Goal: Task Accomplishment & Management: Manage account settings

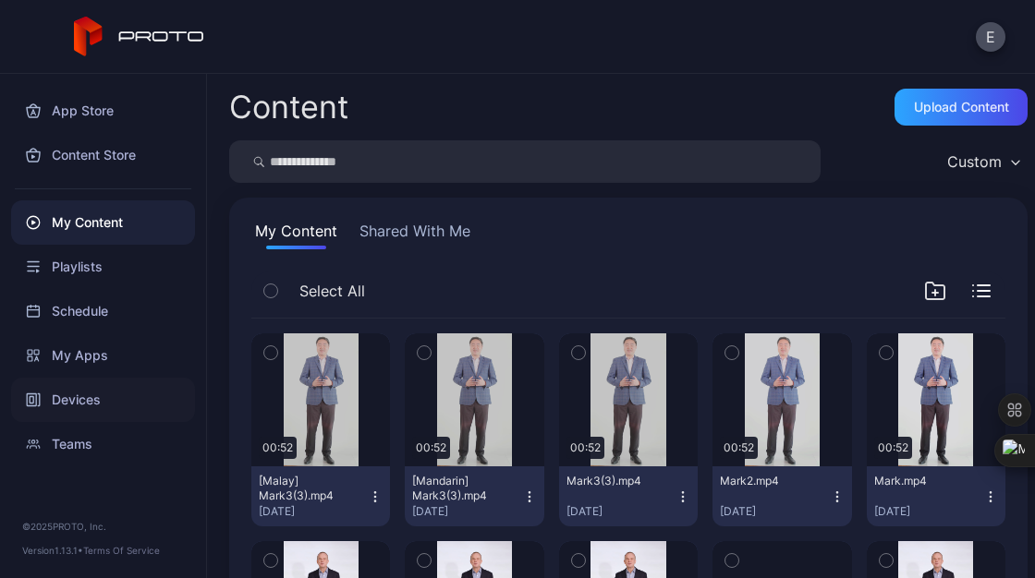
click at [91, 391] on div "Devices" at bounding box center [103, 400] width 184 height 44
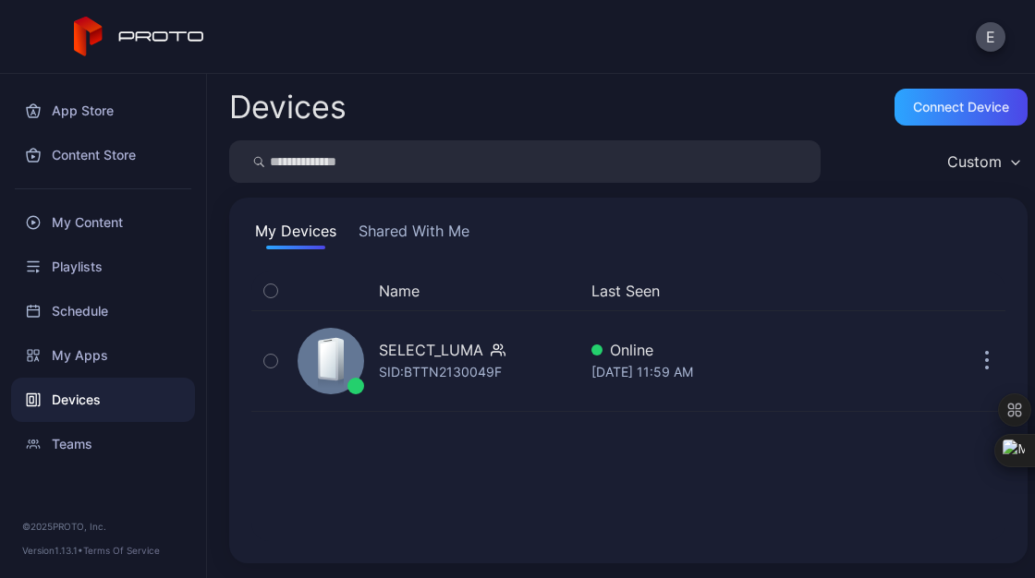
click at [437, 237] on button "Shared With Me" at bounding box center [414, 235] width 118 height 30
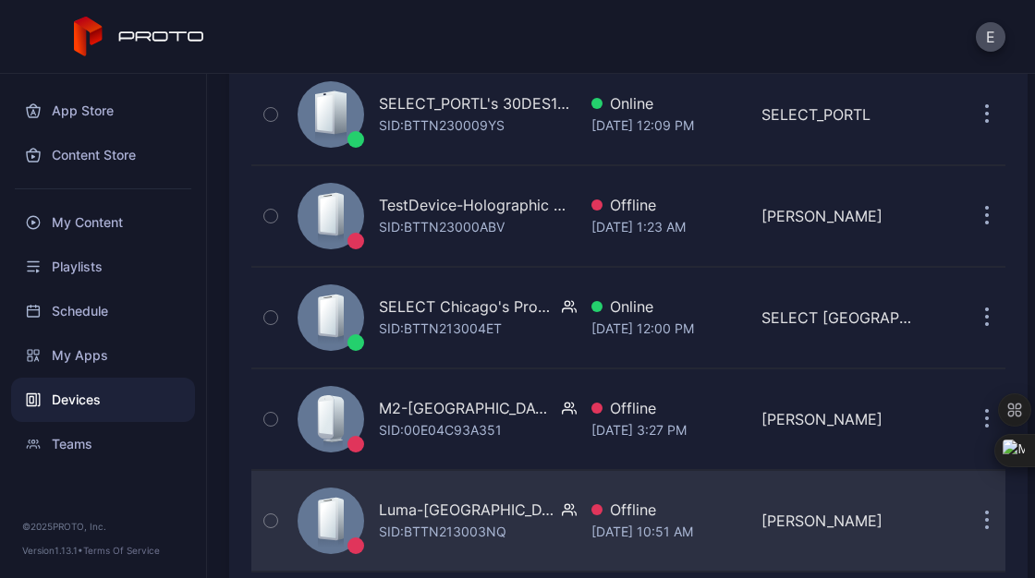
scroll to position [194, 0]
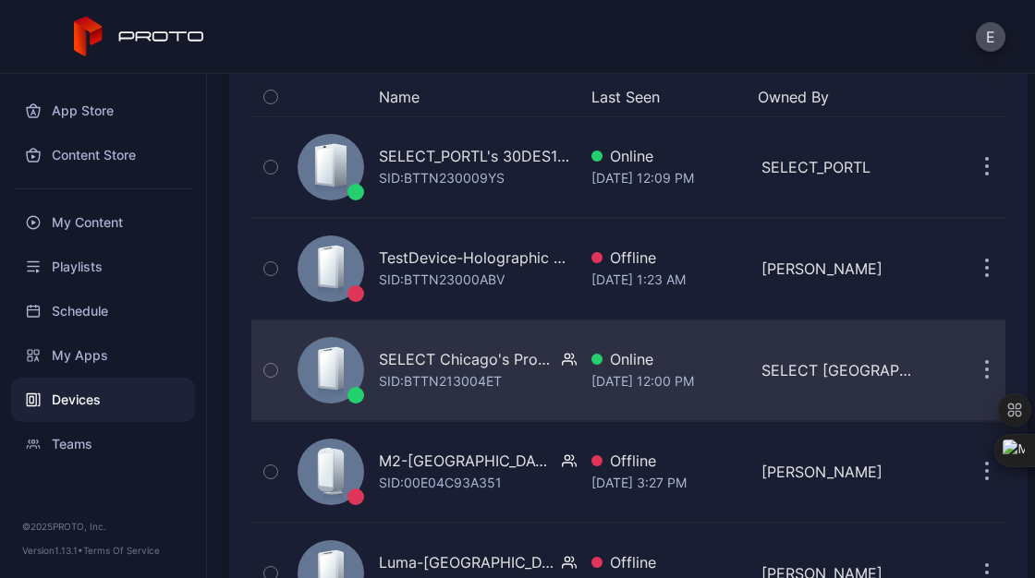
click at [447, 363] on div "SELECT Chicago's Proto Luma" at bounding box center [467, 359] width 176 height 22
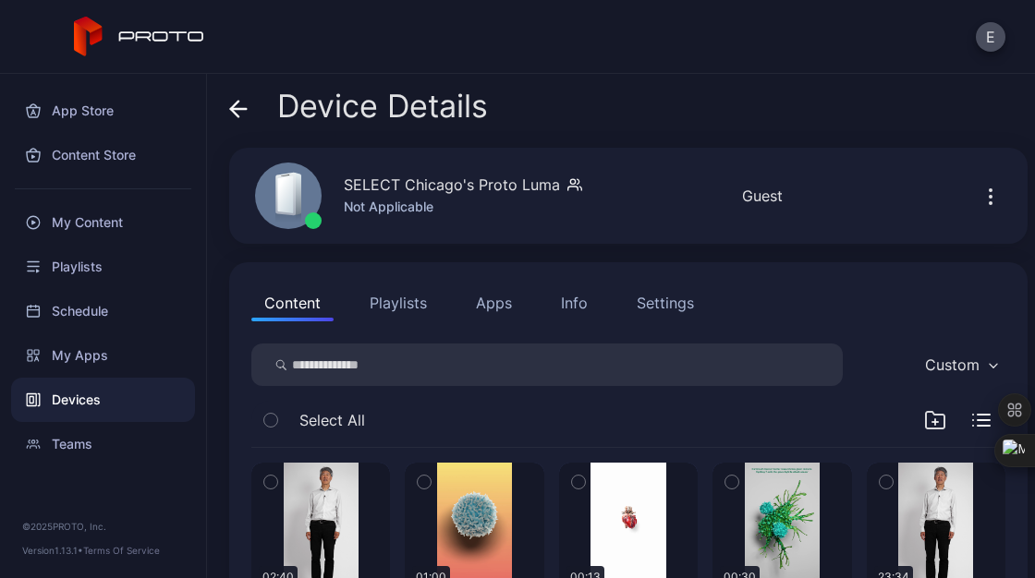
click at [95, 400] on div "Devices" at bounding box center [103, 400] width 184 height 44
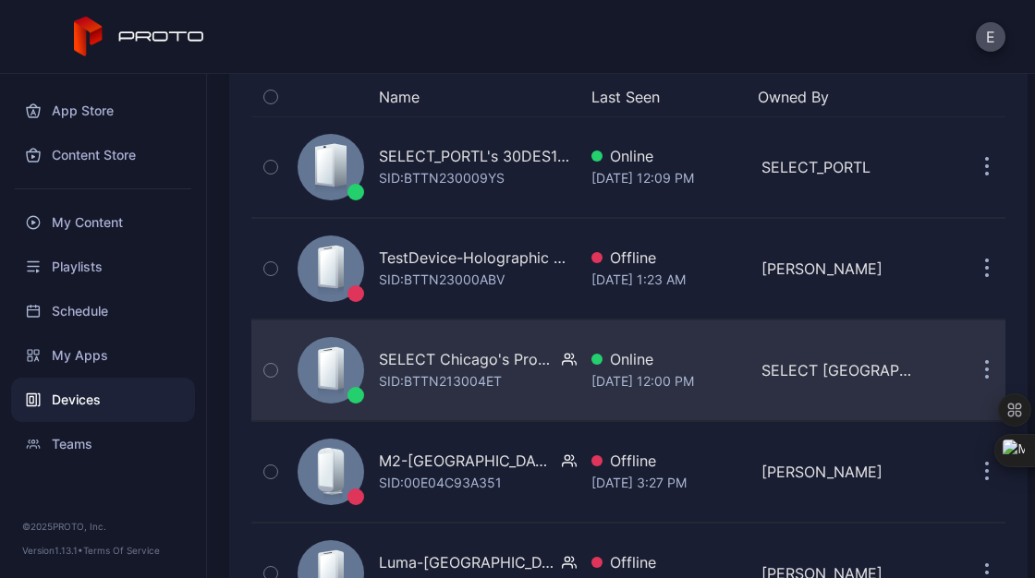
scroll to position [286, 0]
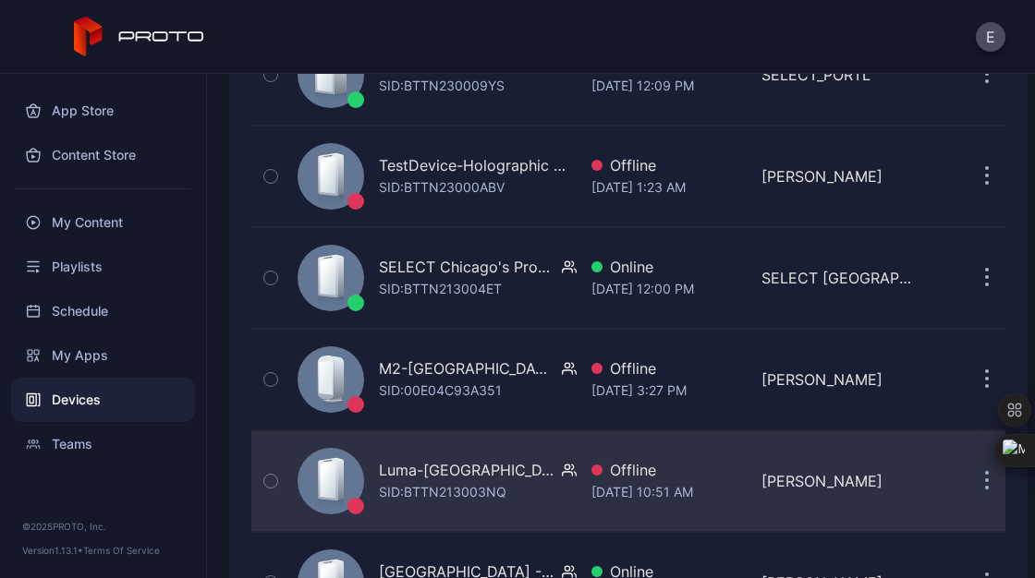
click at [455, 477] on div "Luma-[GEOGRAPHIC_DATA]-75Fifth-11th Floor.CIC" at bounding box center [467, 470] width 176 height 22
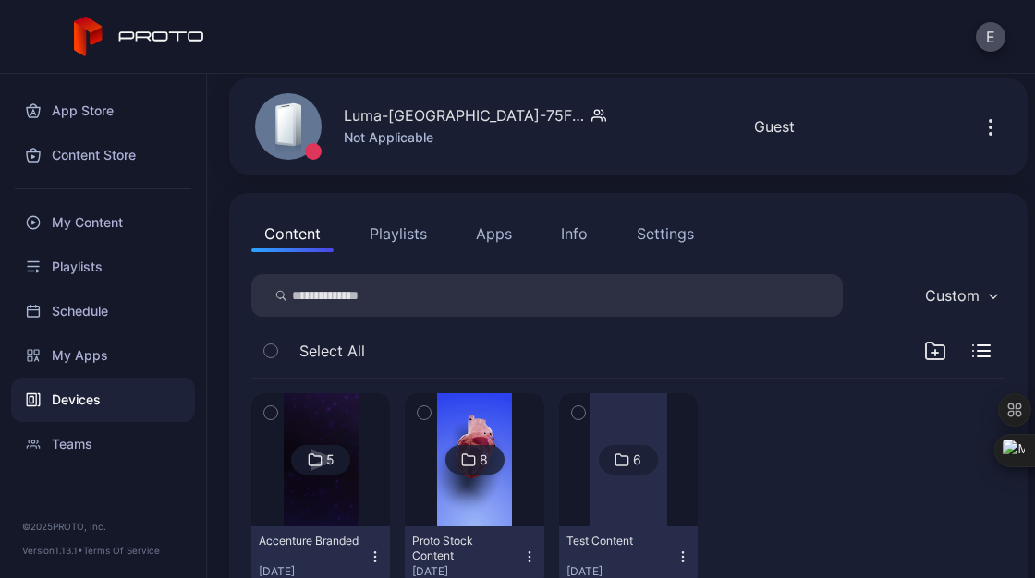
scroll to position [92, 0]
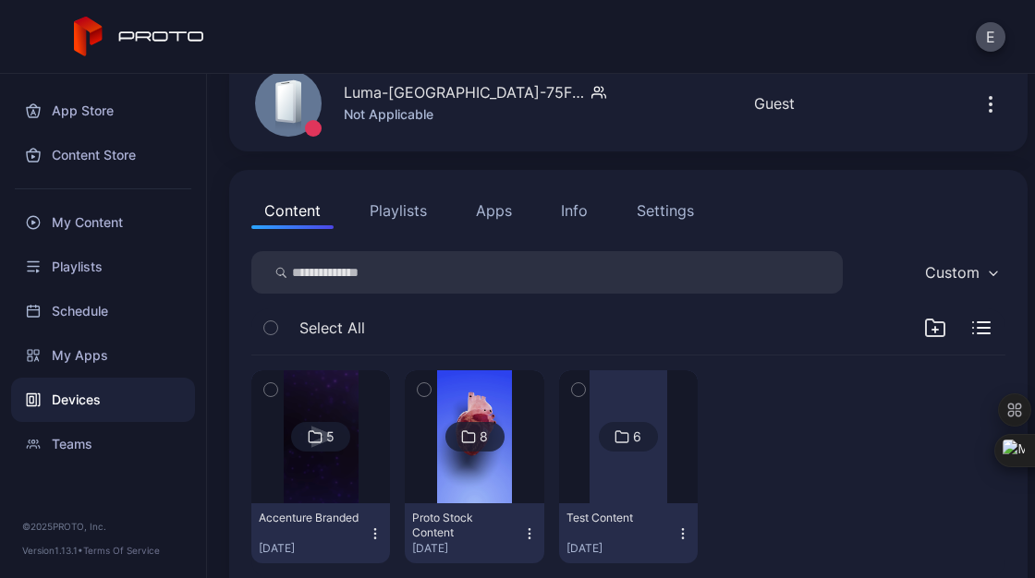
click at [352, 467] on img at bounding box center [321, 436] width 75 height 133
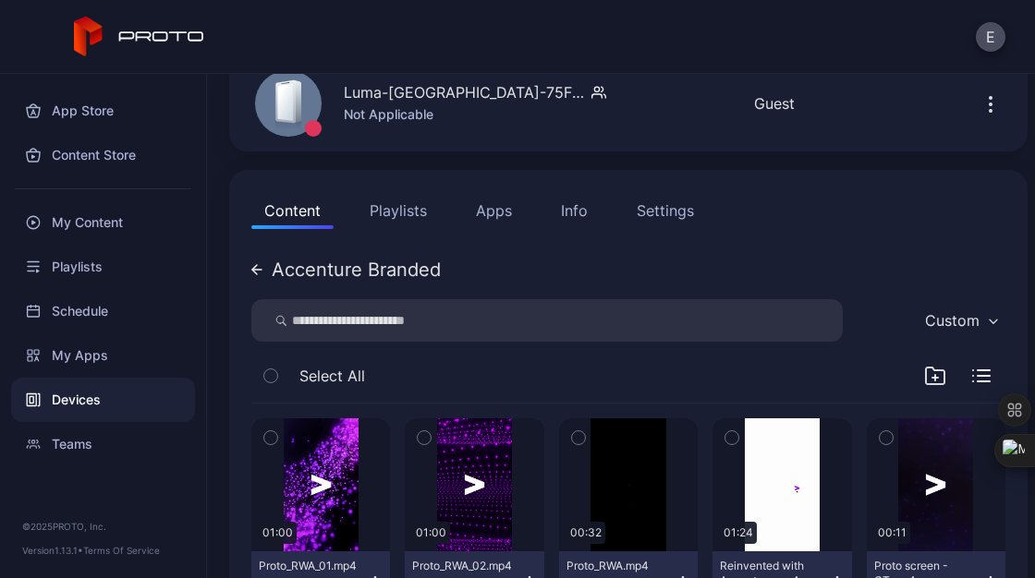
scroll to position [192, 0]
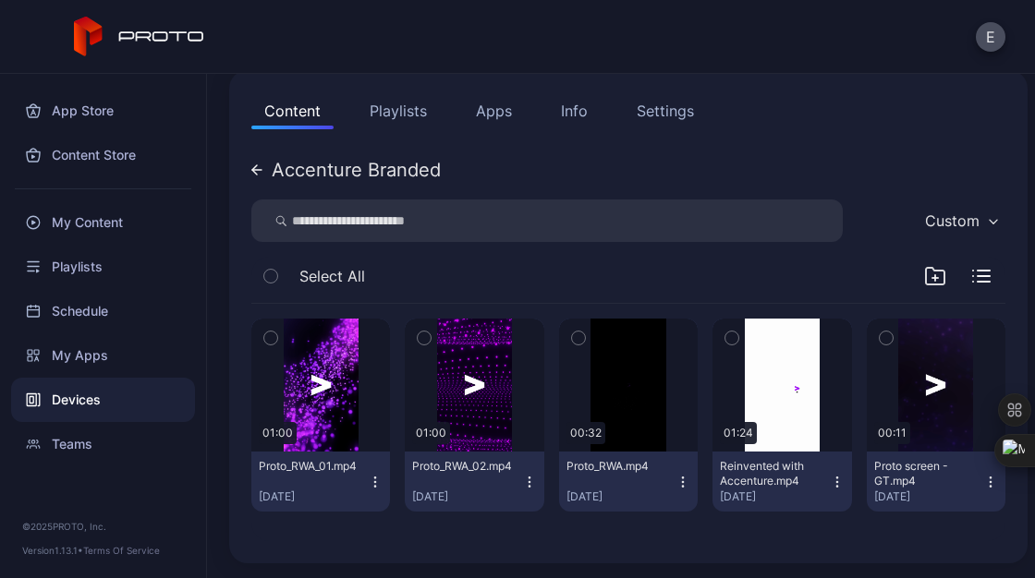
click at [671, 490] on button "Proto_RWA.mp4 [DATE]" at bounding box center [628, 482] width 139 height 60
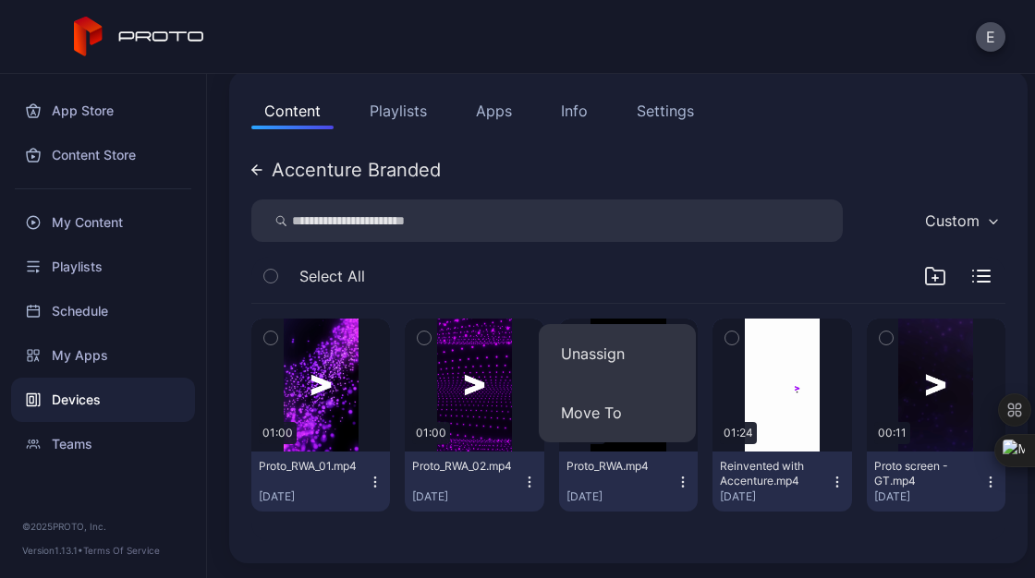
click at [738, 536] on div "01:00 Proto_RWA_01.mp4 [DATE] 01:00 Proto_RWA_02.mp4 [DATE] 00:32 Proto_RWA.mp4…" at bounding box center [628, 422] width 754 height 237
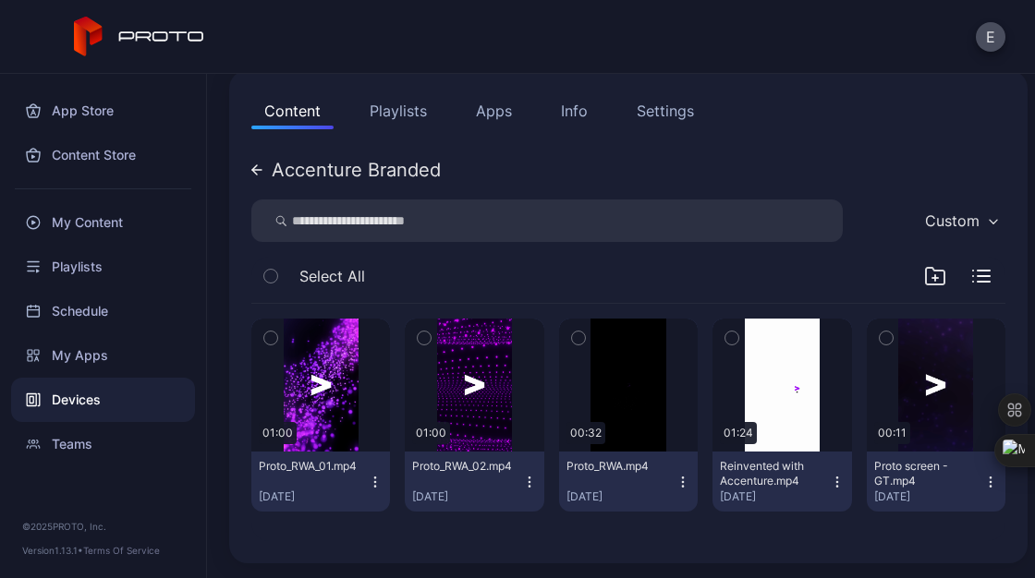
click at [372, 488] on icon "button" at bounding box center [375, 482] width 15 height 15
click at [800, 141] on div "Content Playlists Apps Info Settings Accenture Branded Custom Select All 01:00 …" at bounding box center [628, 316] width 798 height 493
click at [97, 223] on div "My Content" at bounding box center [103, 222] width 184 height 44
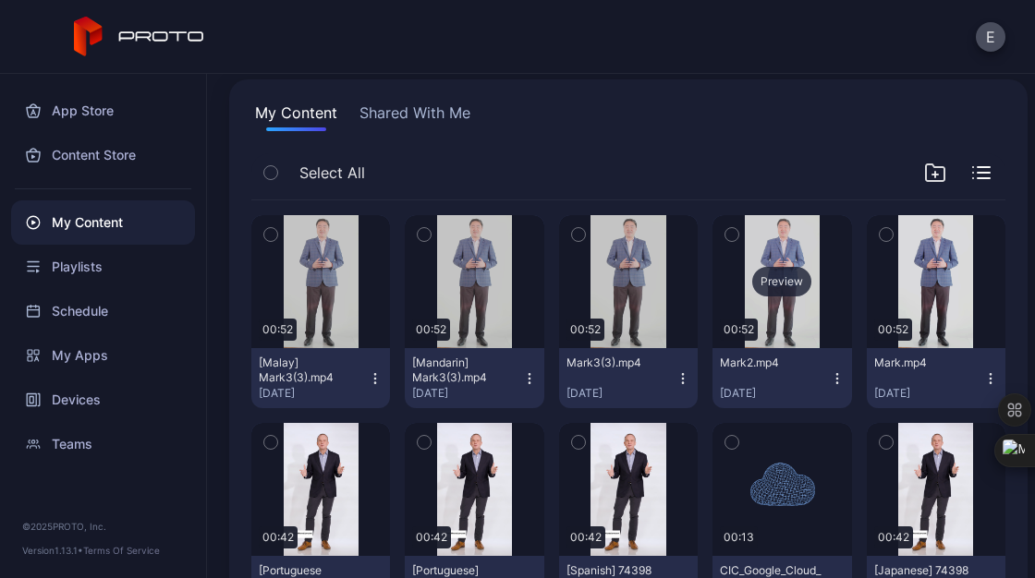
scroll to position [185, 0]
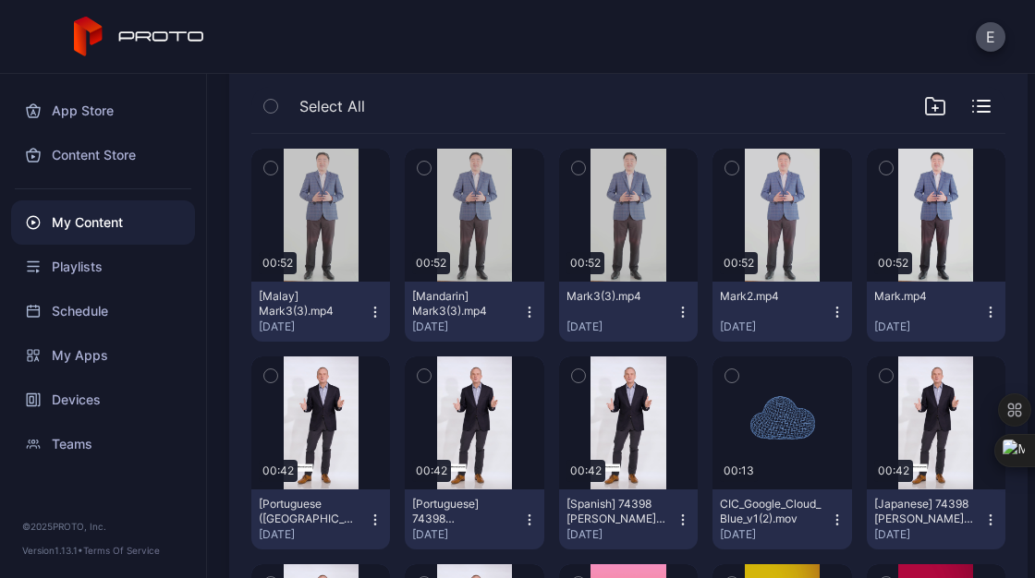
click at [983, 315] on icon "button" at bounding box center [990, 312] width 15 height 15
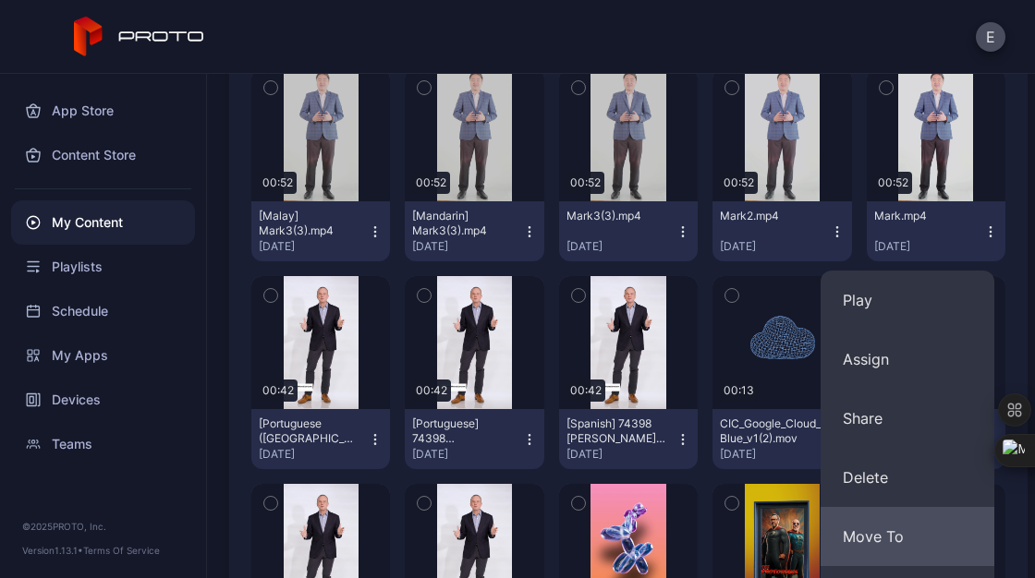
scroll to position [277, 0]
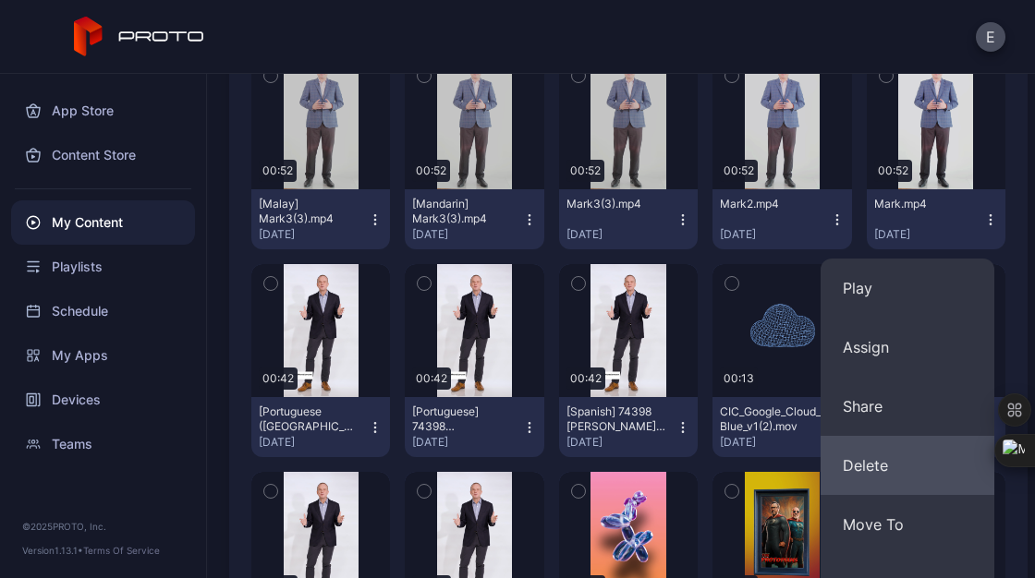
click at [870, 474] on button "Delete" at bounding box center [907, 465] width 174 height 59
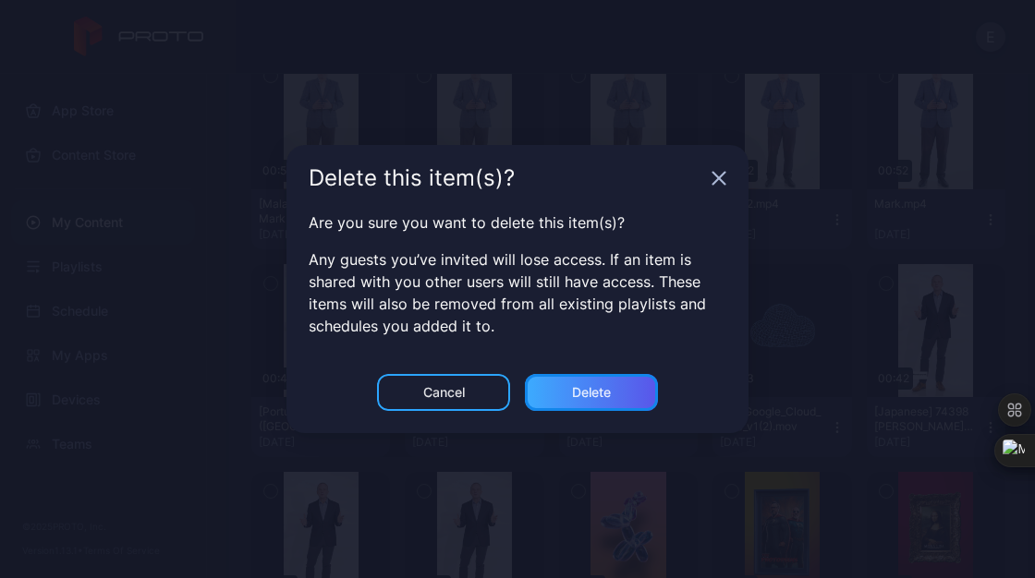
click at [630, 390] on div "Delete" at bounding box center [591, 392] width 133 height 37
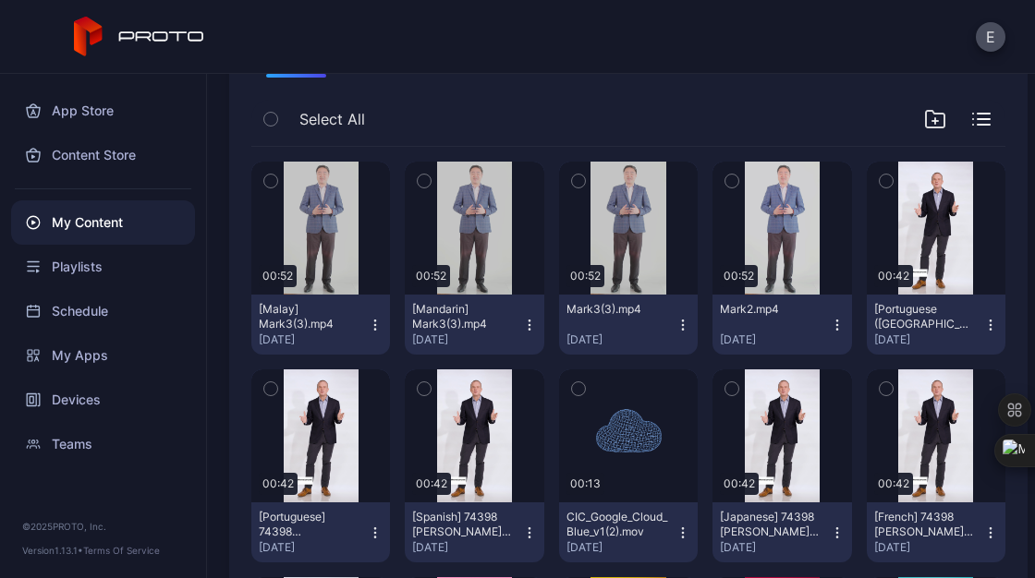
scroll to position [185, 0]
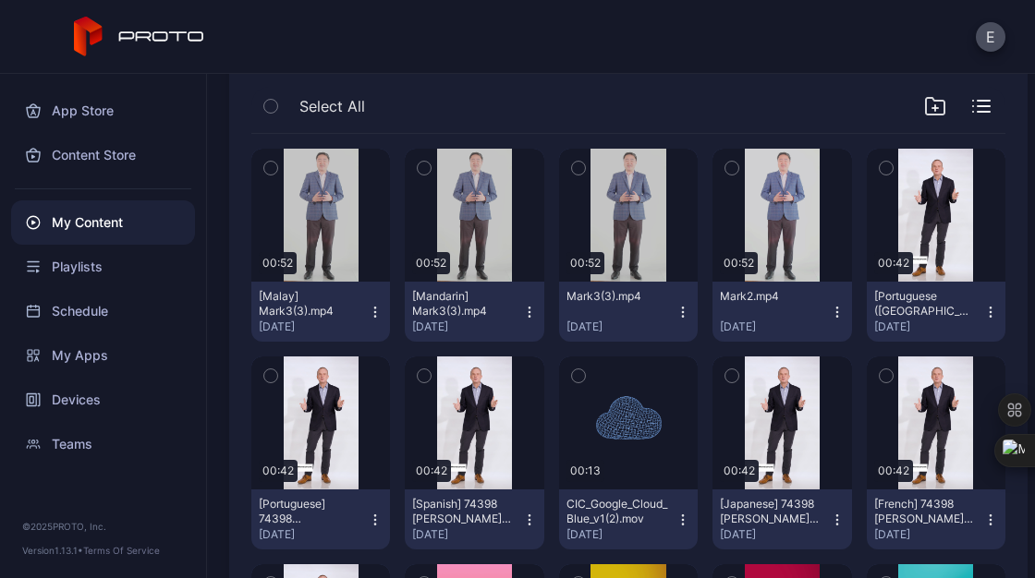
click at [836, 312] on icon "button" at bounding box center [836, 311] width 1 height 1
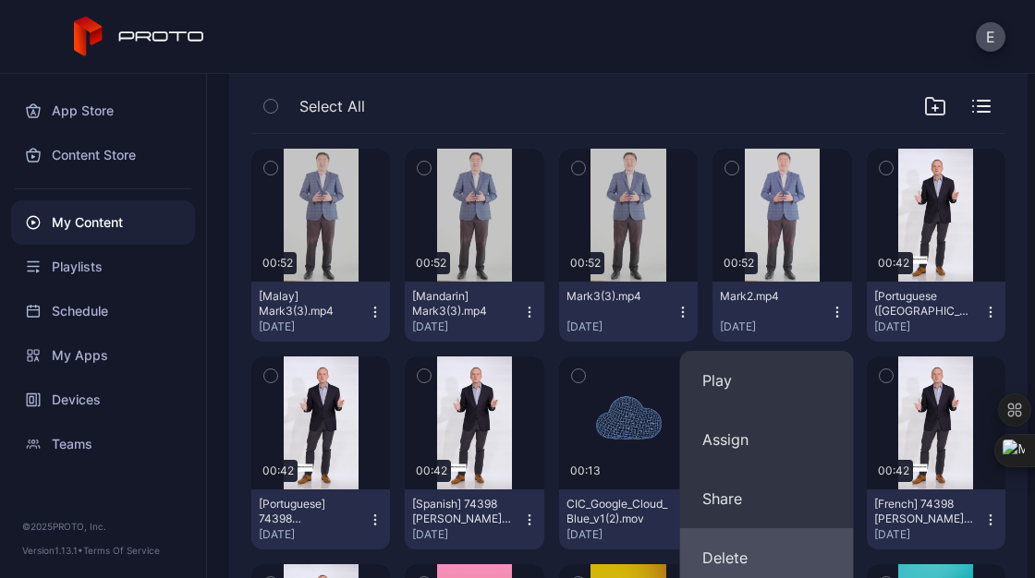
click at [756, 558] on button "Delete" at bounding box center [767, 557] width 174 height 59
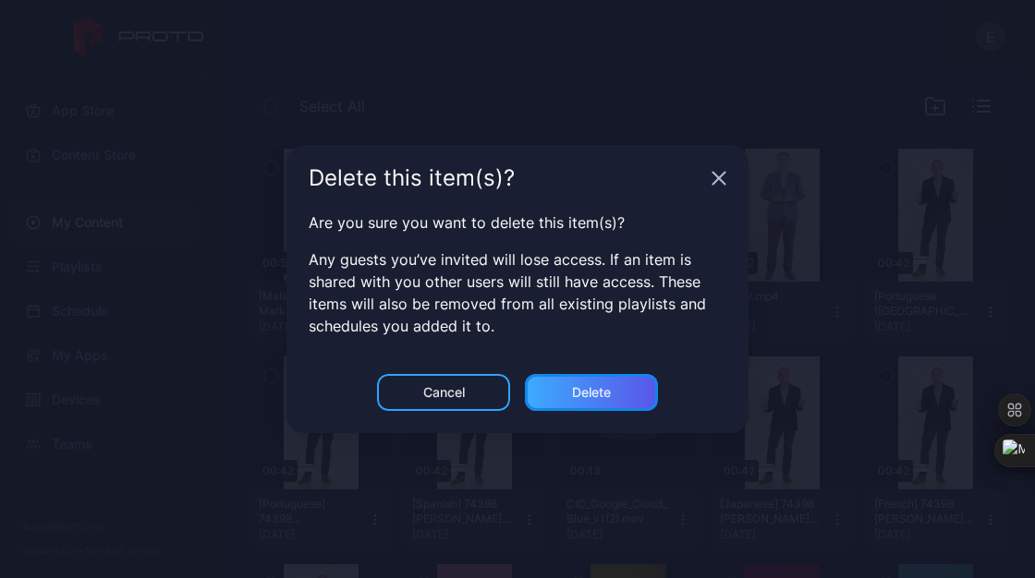
click at [616, 381] on div "Delete" at bounding box center [591, 392] width 133 height 37
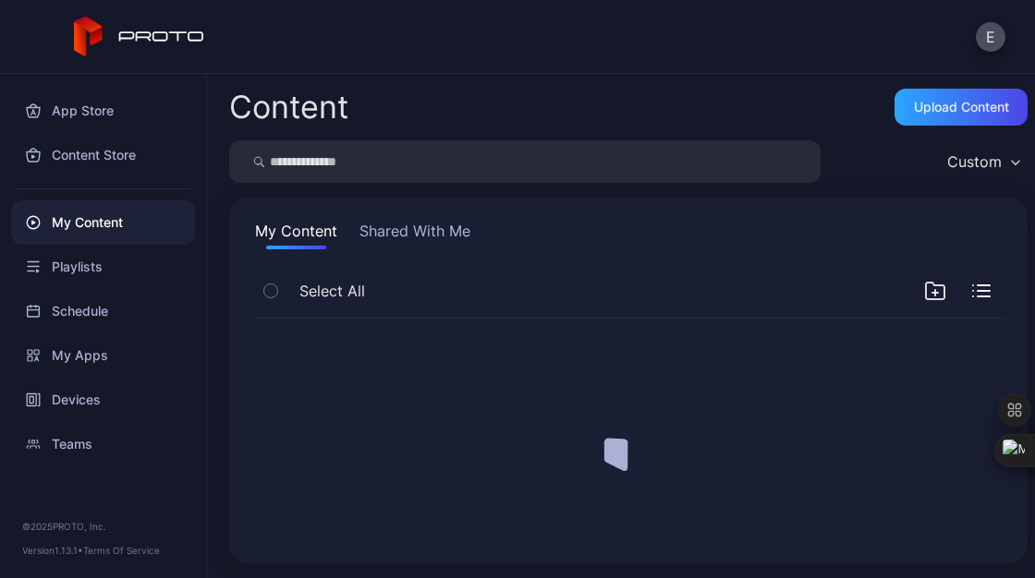
scroll to position [0, 0]
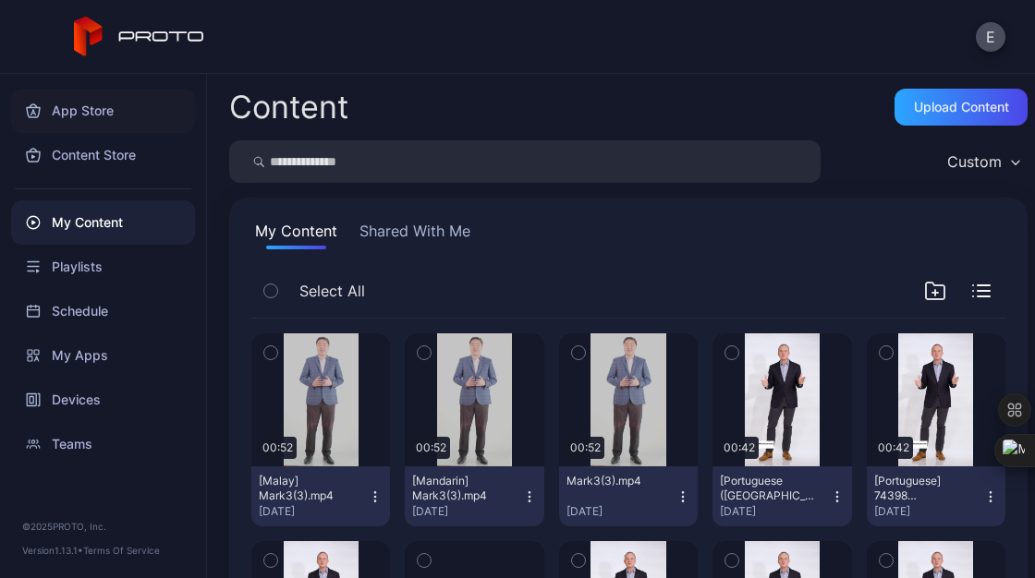
click at [94, 115] on div "App Store" at bounding box center [103, 111] width 184 height 44
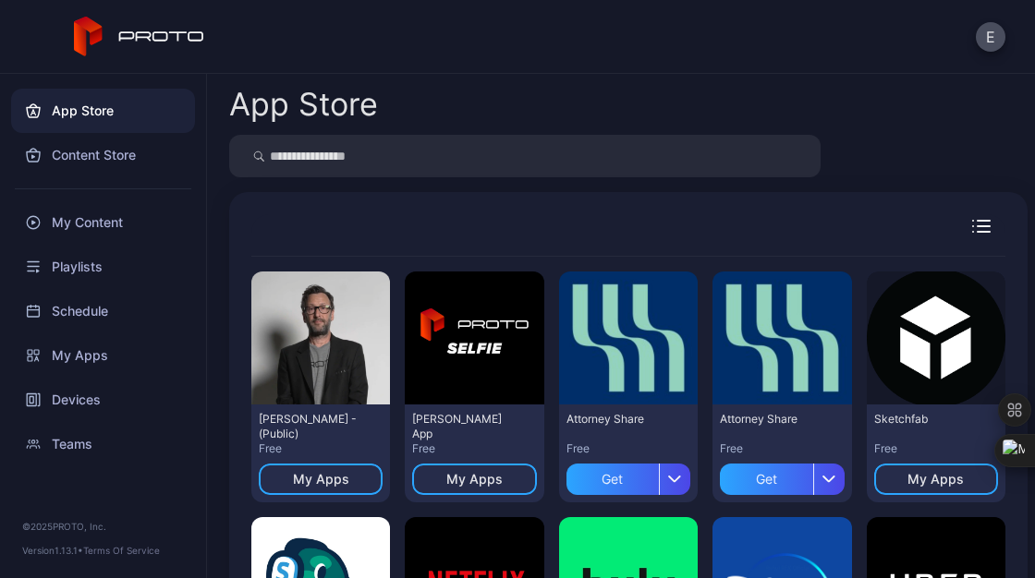
click at [959, 236] on div at bounding box center [628, 235] width 754 height 42
click at [977, 232] on icon "button" at bounding box center [983, 232] width 12 height 0
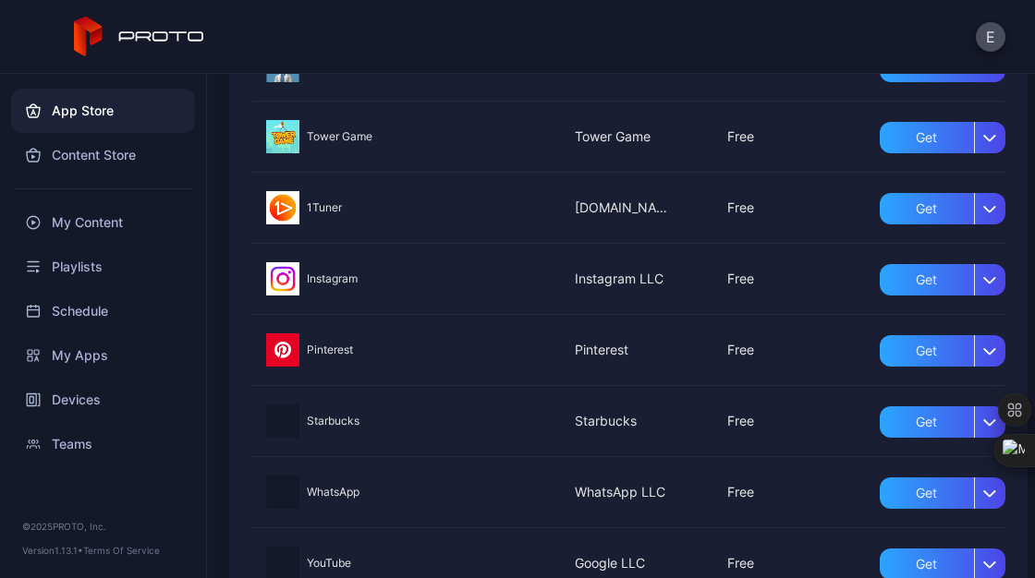
scroll to position [1494, 0]
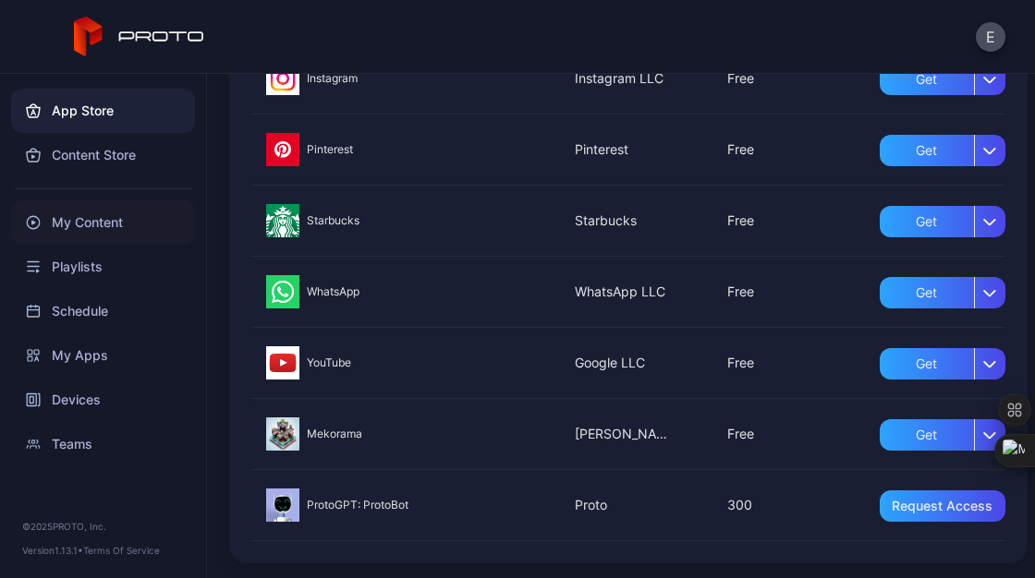
click at [90, 241] on div "My Content" at bounding box center [103, 222] width 184 height 44
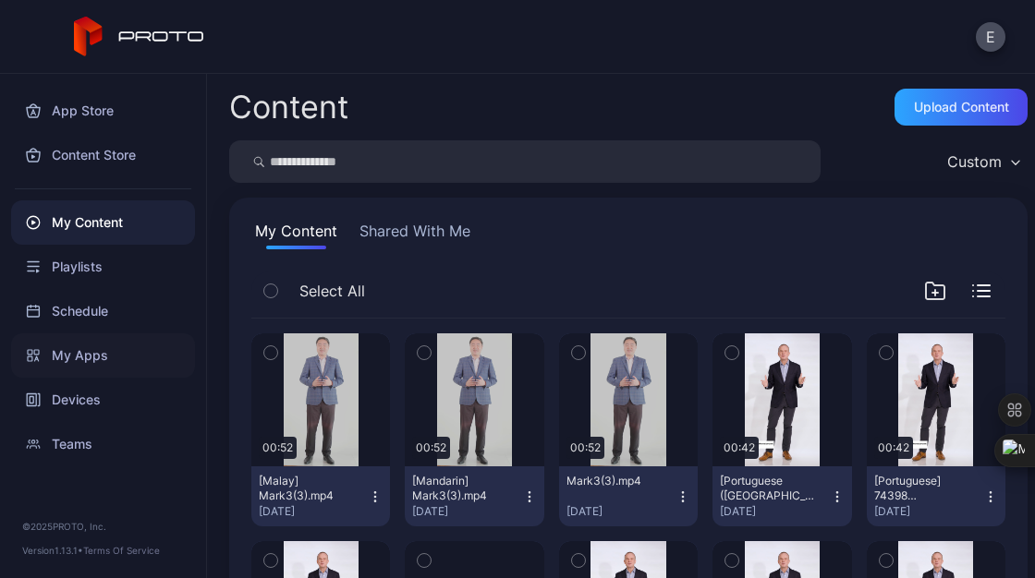
click at [81, 359] on div "My Apps" at bounding box center [103, 355] width 184 height 44
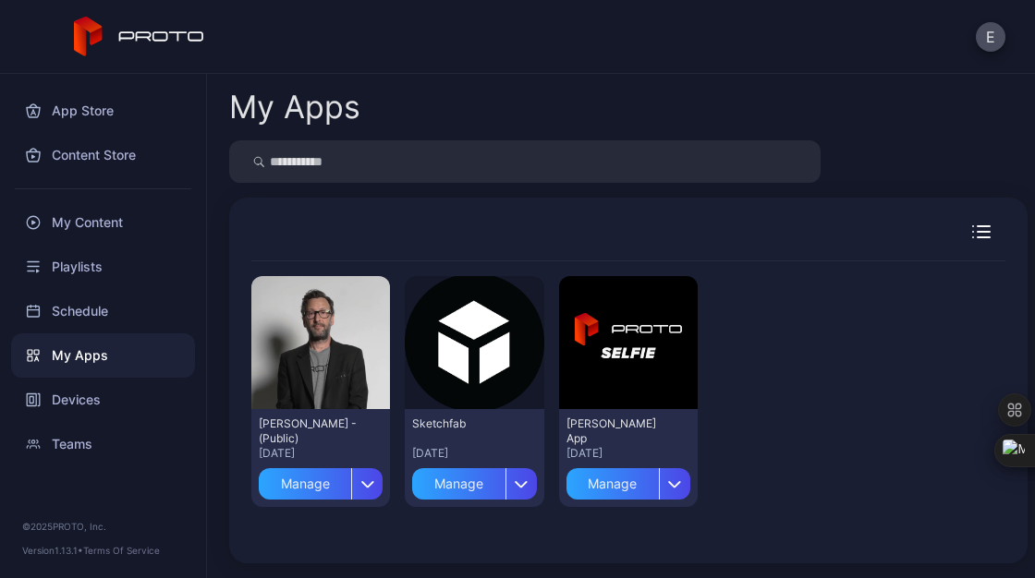
click at [972, 229] on icon "button" at bounding box center [981, 231] width 18 height 13
